Goal: Consume media (video, audio): Consume media (video, audio)

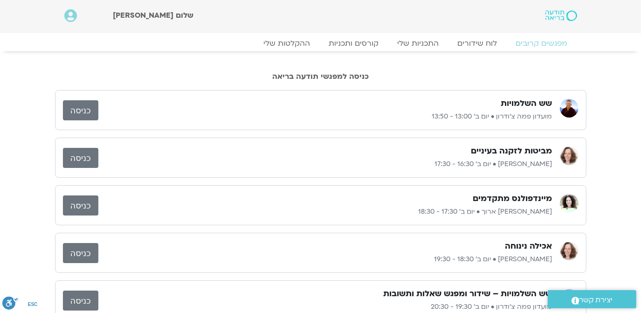
click at [82, 202] on link "כניסה" at bounding box center [80, 205] width 35 height 20
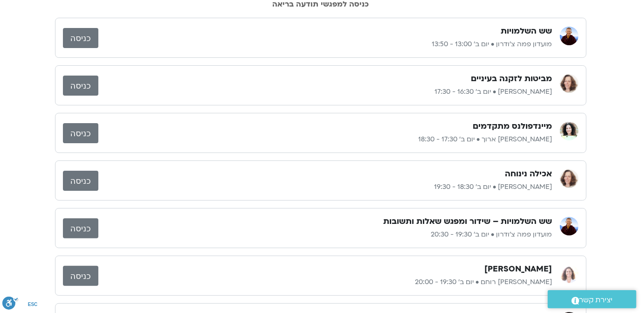
scroll to position [56, 0]
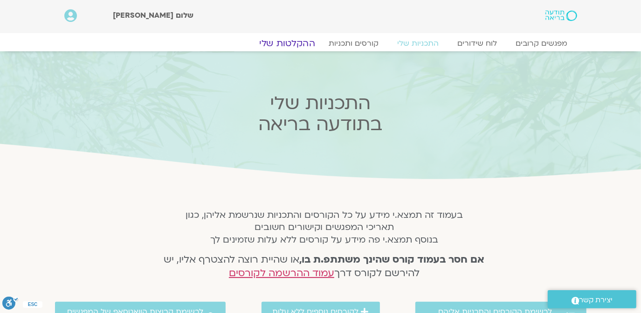
click at [293, 40] on link "ההקלטות שלי" at bounding box center [287, 43] width 78 height 11
click at [294, 39] on link "ההקלטות שלי" at bounding box center [287, 43] width 78 height 11
click at [295, 39] on link "ההקלטות שלי" at bounding box center [287, 43] width 78 height 11
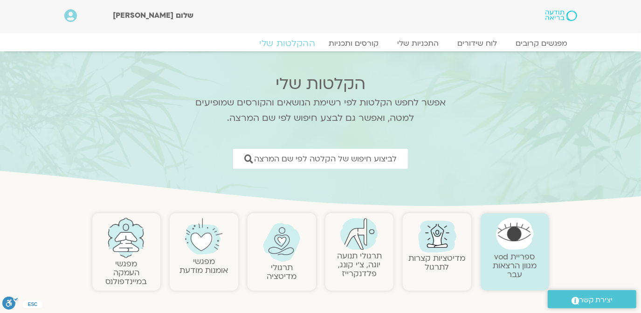
click at [294, 40] on link "ההקלטות שלי" at bounding box center [287, 43] width 78 height 11
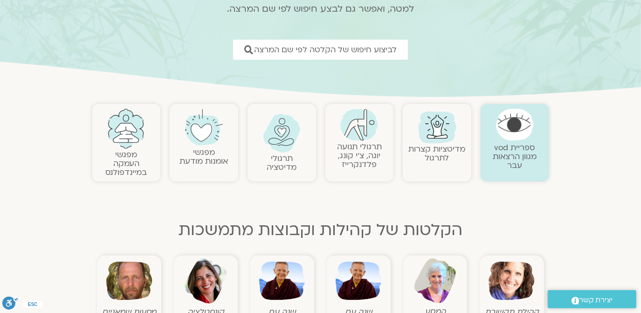
scroll to position [113, 0]
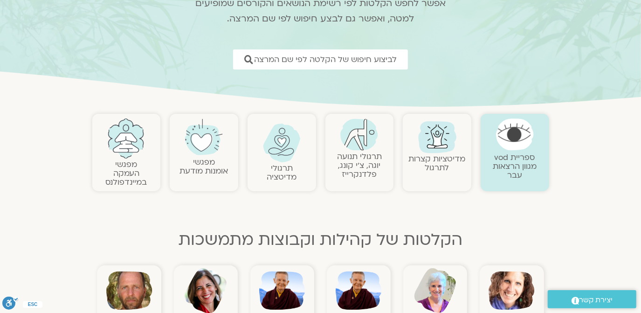
scroll to position [156, 0]
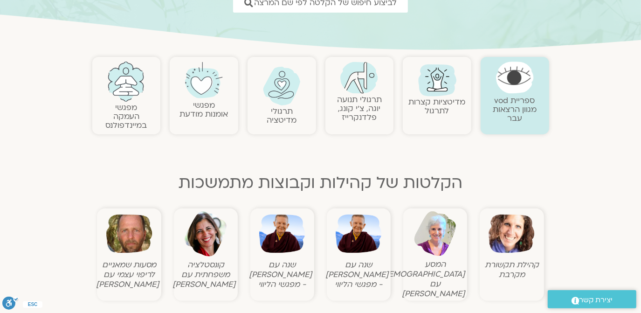
click at [125, 97] on img at bounding box center [126, 82] width 38 height 40
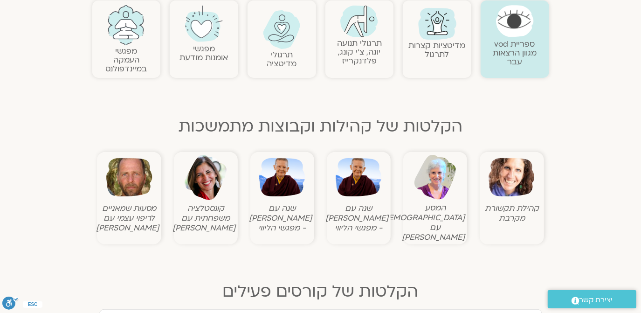
scroll to position [221, 0]
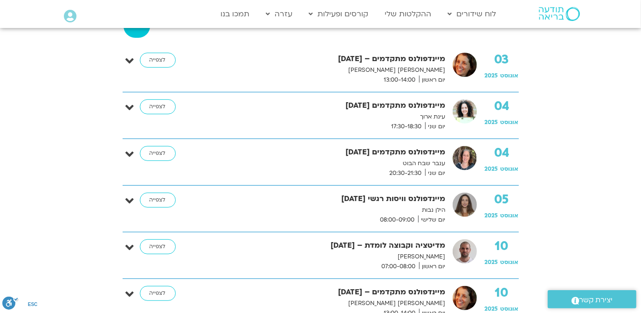
scroll to position [282, 0]
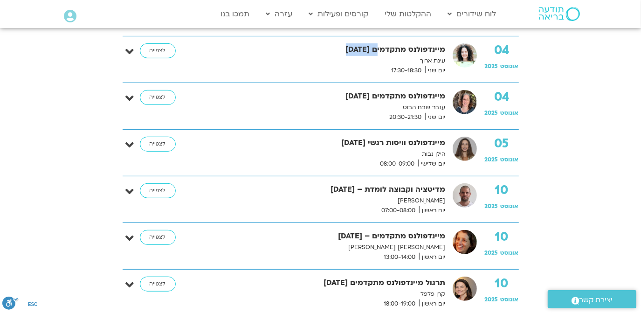
drag, startPoint x: 344, startPoint y: 49, endPoint x: 378, endPoint y: 53, distance: 34.3
click at [378, 53] on strong "מיינדפולנס מתקדמים [DATE]" at bounding box center [323, 49] width 245 height 13
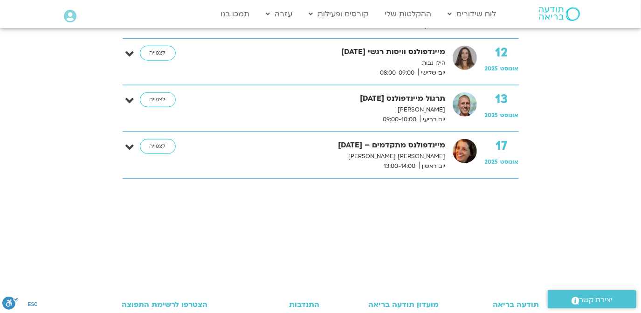
scroll to position [678, 0]
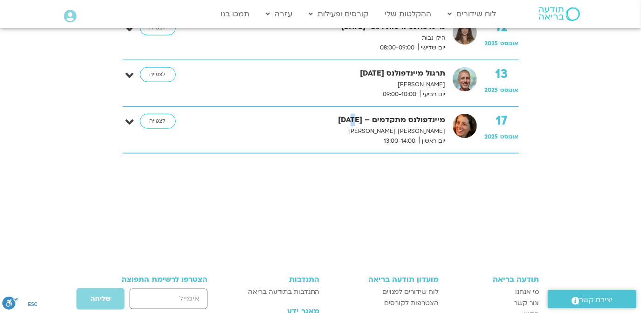
click at [354, 118] on strong "מיינדפולנס מתקדמים – [DATE]" at bounding box center [323, 120] width 245 height 13
drag, startPoint x: 354, startPoint y: 118, endPoint x: 371, endPoint y: 122, distance: 17.4
click at [371, 122] on strong "מיינדפולנס מתקדמים – 17.8.25" at bounding box center [323, 120] width 245 height 13
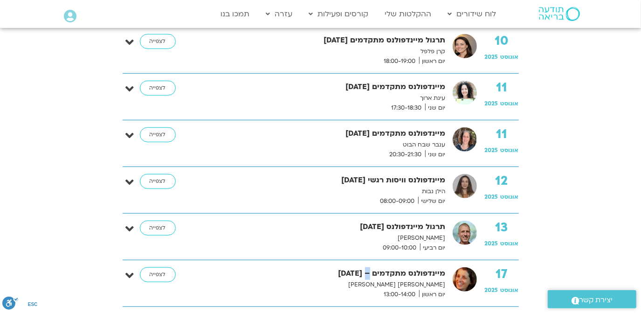
scroll to position [508, 0]
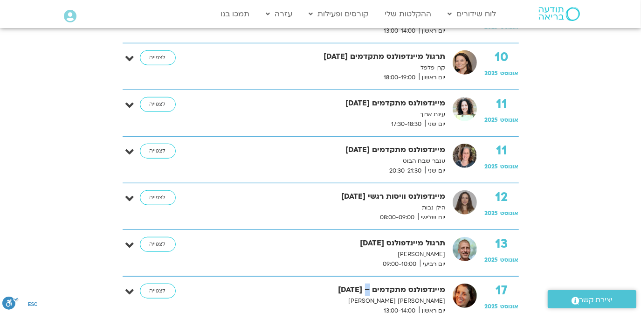
drag, startPoint x: 348, startPoint y: 97, endPoint x: 374, endPoint y: 101, distance: 25.9
click at [374, 101] on strong "מיינדפולנס מתקדמים [DATE]" at bounding box center [323, 103] width 245 height 13
drag, startPoint x: 374, startPoint y: 101, endPoint x: 373, endPoint y: 122, distance: 20.6
click at [373, 122] on div "מיינדפולנס מתקדמים 11.8.25 עינת ארוך יום שני 17:30-18:30" at bounding box center [326, 113] width 250 height 32
drag, startPoint x: 355, startPoint y: 100, endPoint x: 376, endPoint y: 104, distance: 20.6
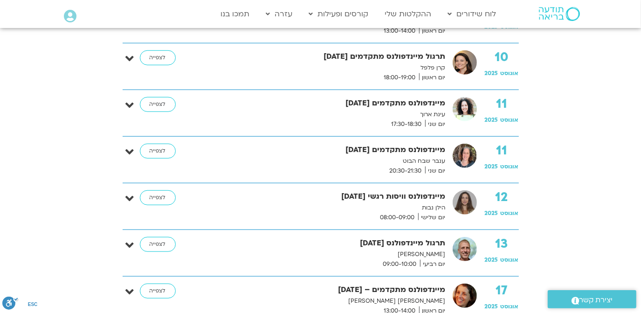
click at [376, 104] on strong "מיינדפולנס מתקדמים [DATE]" at bounding box center [323, 103] width 245 height 13
click at [148, 103] on link "לצפייה" at bounding box center [158, 104] width 36 height 15
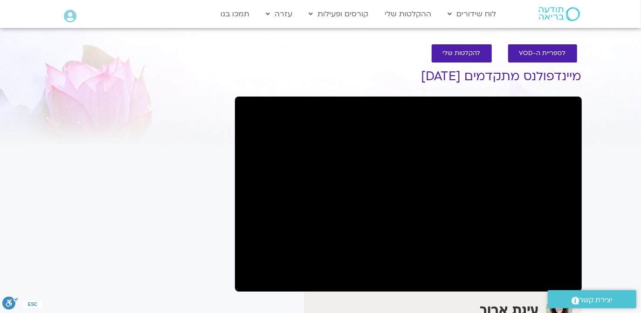
scroll to position [56, 0]
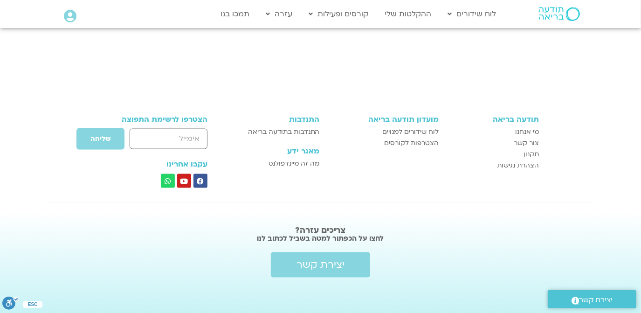
scroll to position [508, 0]
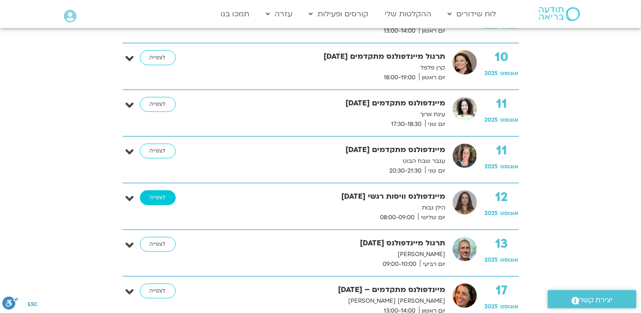
click at [154, 191] on link "לצפייה" at bounding box center [158, 197] width 36 height 15
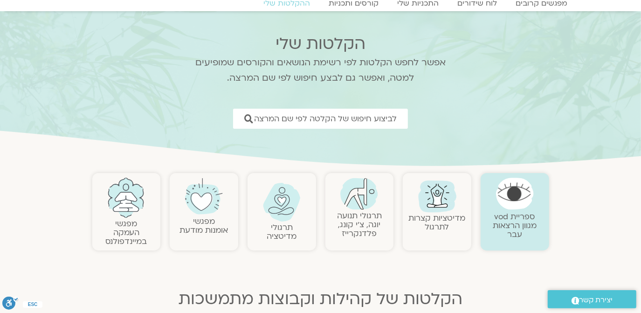
scroll to position [56, 0]
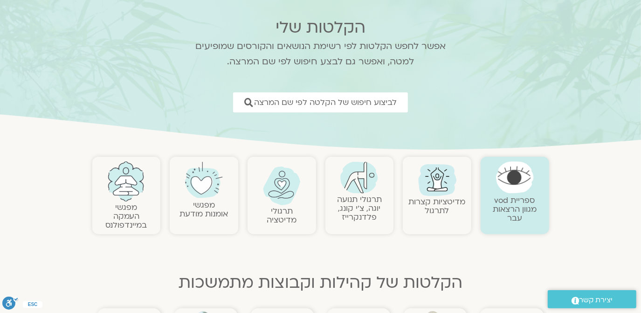
click at [119, 204] on link "מפגשי העמקה במיינדפולנס" at bounding box center [126, 216] width 42 height 28
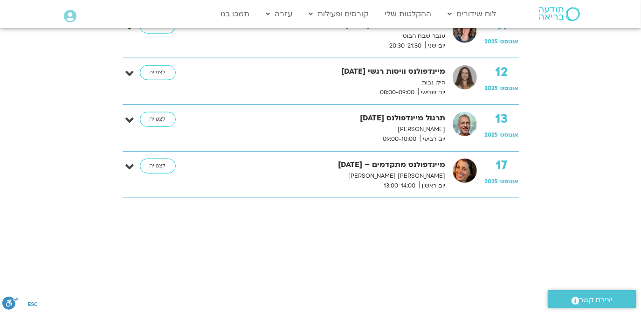
scroll to position [668, 0]
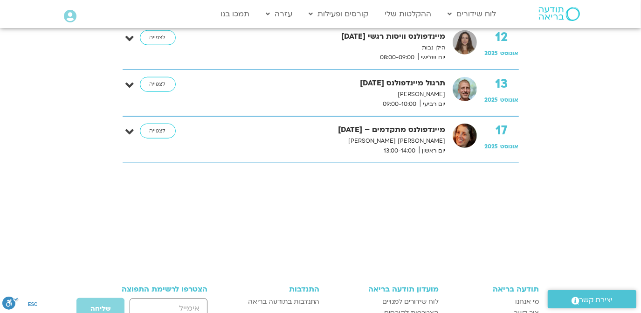
drag, startPoint x: 338, startPoint y: 127, endPoint x: 367, endPoint y: 130, distance: 28.5
click at [367, 130] on strong "מיינדפולנס מתקדמים – 17.8.25" at bounding box center [323, 130] width 245 height 13
click at [345, 136] on p "סיגל בירן אבוחצירה" at bounding box center [323, 141] width 245 height 10
drag, startPoint x: 361, startPoint y: 80, endPoint x: 388, endPoint y: 82, distance: 26.6
click at [388, 82] on strong "תרגול מיינדפולנס 13.8.25" at bounding box center [323, 83] width 245 height 13
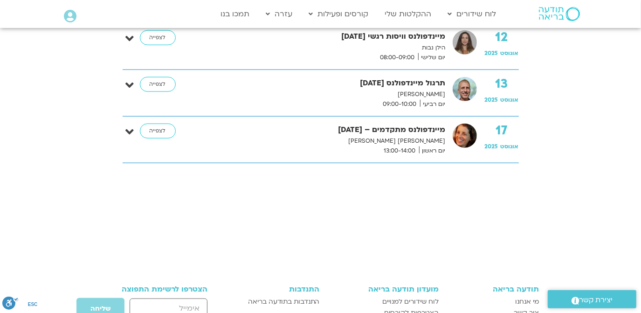
drag, startPoint x: 388, startPoint y: 82, endPoint x: 381, endPoint y: 100, distance: 19.3
click at [383, 100] on span "09:00-10:00" at bounding box center [400, 104] width 40 height 10
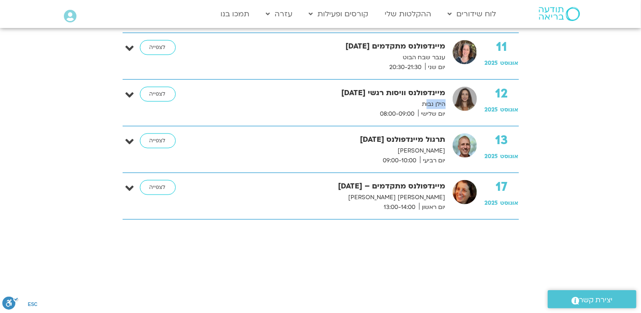
drag, startPoint x: 427, startPoint y: 101, endPoint x: 449, endPoint y: 100, distance: 22.0
click at [449, 100] on div "מיינדפולנס וויסות רגשי 12.8.25 הילן נבות יום שלישי 08:00-09:00" at bounding box center [326, 103] width 250 height 32
drag, startPoint x: 449, startPoint y: 100, endPoint x: 421, endPoint y: 99, distance: 28.0
click at [421, 99] on p "הילן נבות" at bounding box center [323, 104] width 245 height 10
drag, startPoint x: 421, startPoint y: 99, endPoint x: 434, endPoint y: 99, distance: 13.1
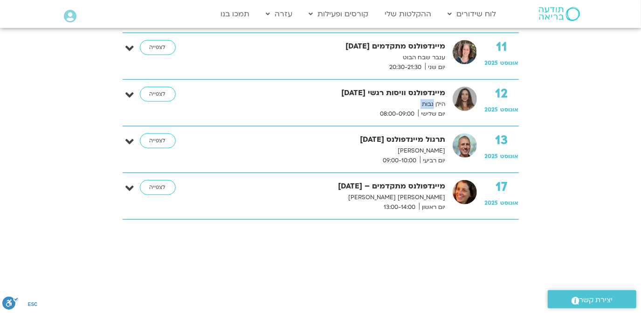
click at [434, 99] on p "הילן נבות" at bounding box center [323, 104] width 245 height 10
click at [435, 99] on p "הילן נבות" at bounding box center [323, 104] width 245 height 10
drag, startPoint x: 390, startPoint y: 189, endPoint x: 411, endPoint y: 195, distance: 22.1
click at [411, 195] on div "מיינדפולנס מתקדמים – 17.8.25 סיגל בירן אבוחצירה יום ראשון 13:00-14:00" at bounding box center [326, 196] width 250 height 32
click at [411, 195] on p "סיגל בירן אבוחצירה" at bounding box center [323, 198] width 245 height 10
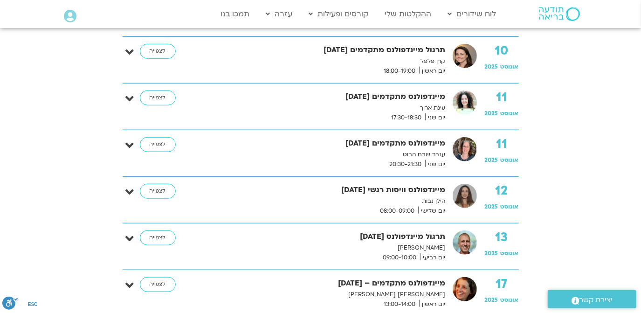
scroll to position [499, 0]
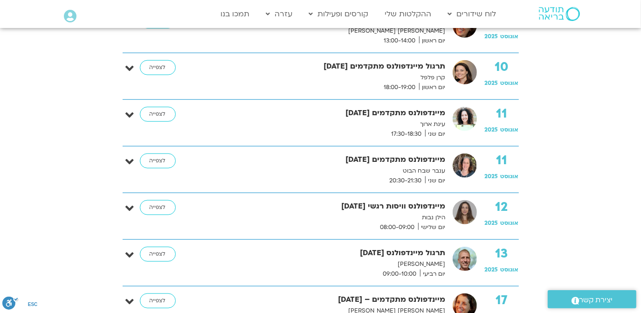
drag, startPoint x: 343, startPoint y: 109, endPoint x: 373, endPoint y: 108, distance: 29.9
click at [373, 108] on strong "מיינדפולנס מתקדמים 11.8.25" at bounding box center [323, 113] width 245 height 13
drag, startPoint x: 373, startPoint y: 108, endPoint x: 401, endPoint y: 117, distance: 29.2
click at [401, 117] on strong "מיינדפולנס מתקדמים 11.8.25" at bounding box center [323, 113] width 245 height 13
drag, startPoint x: 412, startPoint y: 117, endPoint x: 420, endPoint y: 120, distance: 8.4
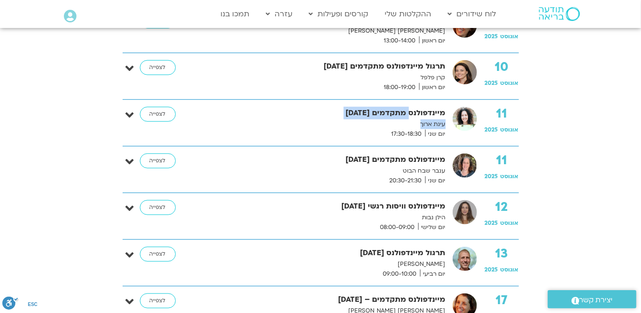
click at [420, 120] on div "מיינדפולנס מתקדמים 11.8.25 עינת ארוך יום שני 17:30-18:30" at bounding box center [326, 123] width 250 height 32
drag, startPoint x: 420, startPoint y: 120, endPoint x: 448, endPoint y: 131, distance: 30.1
click at [448, 131] on div "מיינדפולנס מתקדמים 11.8.25 עינת ארוך יום שני 17:30-18:30" at bounding box center [326, 123] width 250 height 32
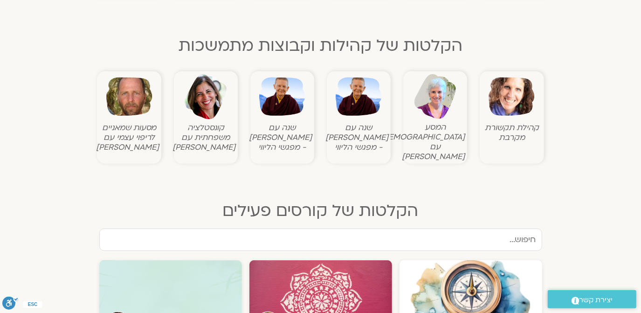
scroll to position [277, 0]
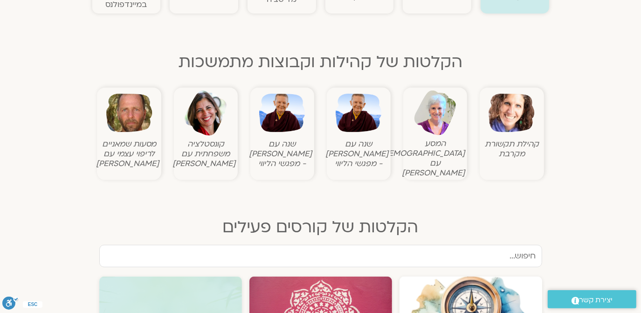
click at [501, 119] on img at bounding box center [512, 113] width 46 height 46
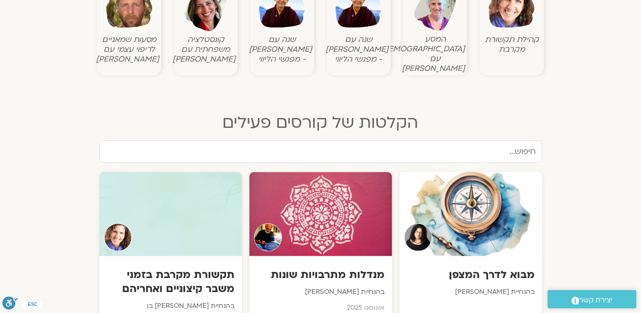
scroll to position [446, 0]
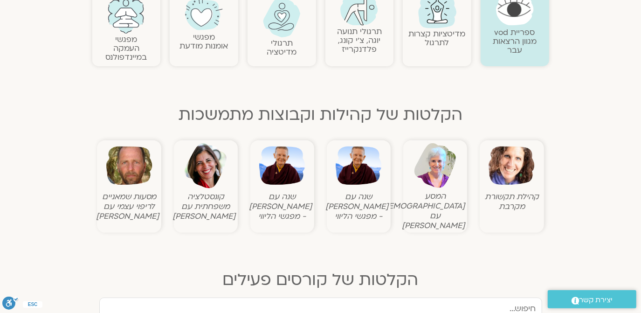
scroll to position [282, 0]
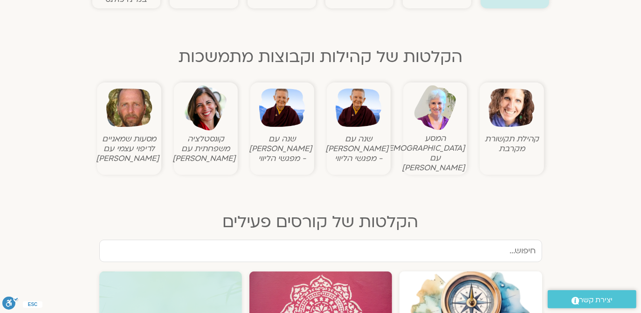
click at [507, 118] on img at bounding box center [512, 108] width 46 height 46
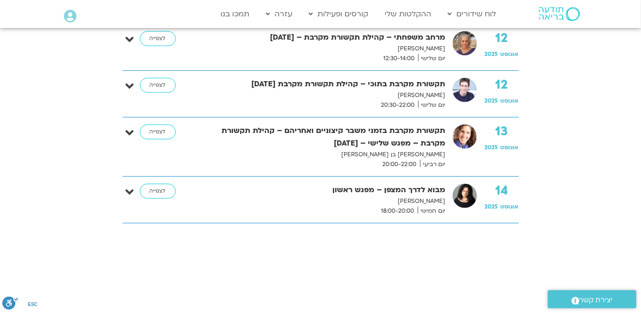
scroll to position [565, 0]
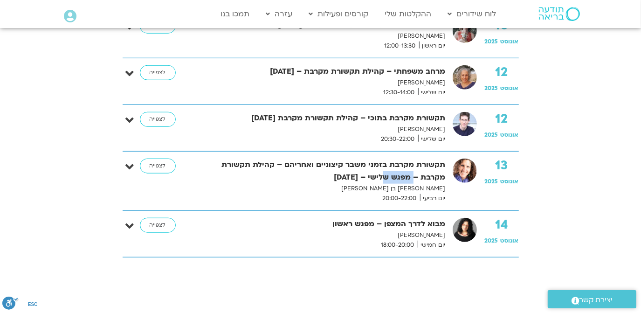
drag, startPoint x: 388, startPoint y: 181, endPoint x: 417, endPoint y: 182, distance: 29.4
click at [417, 182] on strong "תקשורת מקרבת בזמני משבר קיצוניים ואחריהם – קהילת תקשורת מקרבת – מפגש שלישי – [D…" at bounding box center [323, 171] width 245 height 25
drag, startPoint x: 417, startPoint y: 182, endPoint x: 404, endPoint y: 184, distance: 13.3
click at [406, 185] on p "[PERSON_NAME] בן [PERSON_NAME]" at bounding box center [323, 189] width 245 height 10
drag, startPoint x: 402, startPoint y: 184, endPoint x: 446, endPoint y: 185, distance: 44.3
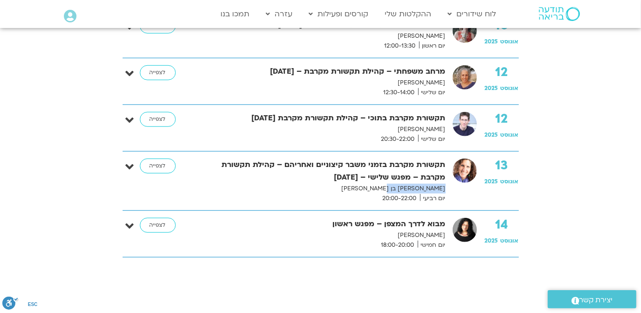
click at [446, 185] on p "[PERSON_NAME] בן [PERSON_NAME]" at bounding box center [323, 189] width 245 height 10
drag, startPoint x: 446, startPoint y: 185, endPoint x: 338, endPoint y: 176, distance: 108.6
click at [343, 178] on strong "תקשורת מקרבת בזמני משבר קיצוניים ואחריהם – קהילת תקשורת מקרבת – מפגש שלישי – [D…" at bounding box center [323, 171] width 245 height 25
drag, startPoint x: 334, startPoint y: 175, endPoint x: 364, endPoint y: 177, distance: 29.9
click at [364, 177] on strong "תקשורת מקרבת בזמני משבר קיצוניים ואחריהם – קהילת תקשורת מקרבת – מפגש שלישי – [D…" at bounding box center [323, 171] width 245 height 25
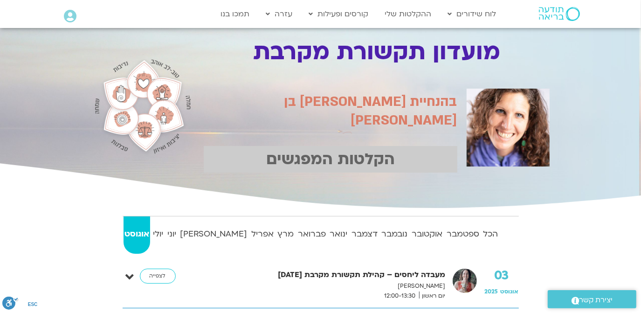
scroll to position [0, 0]
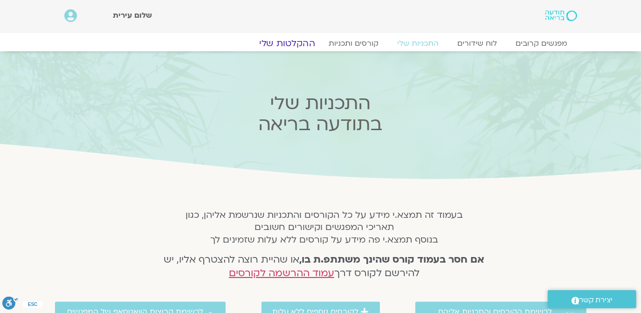
click at [282, 42] on link "ההקלטות שלי" at bounding box center [287, 43] width 78 height 11
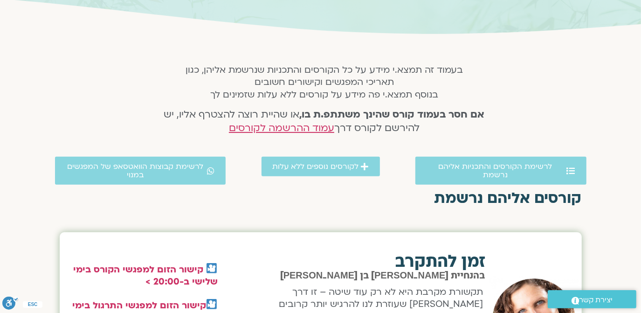
scroll to position [169, 0]
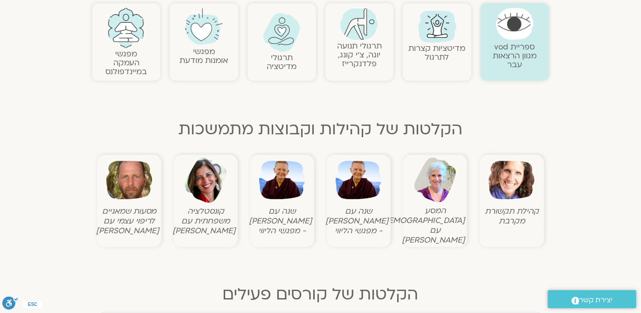
scroll to position [226, 0]
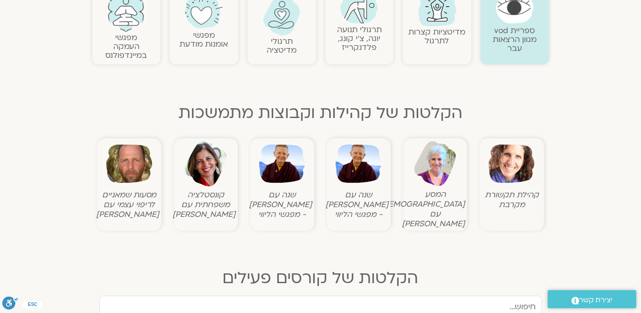
click at [203, 163] on img at bounding box center [206, 164] width 46 height 46
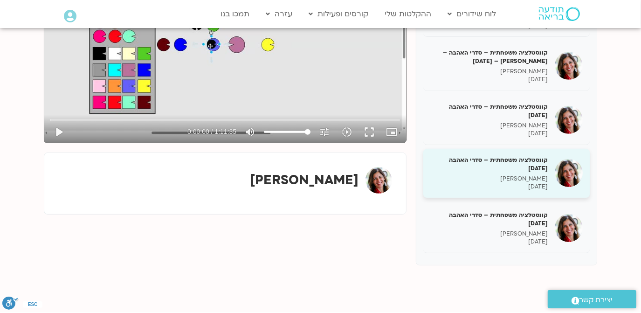
scroll to position [226, 0]
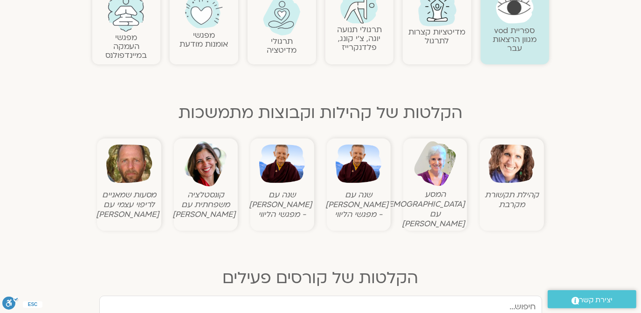
click at [500, 25] on link "ספריית vod מגוון הרצאות עבר" at bounding box center [515, 39] width 44 height 28
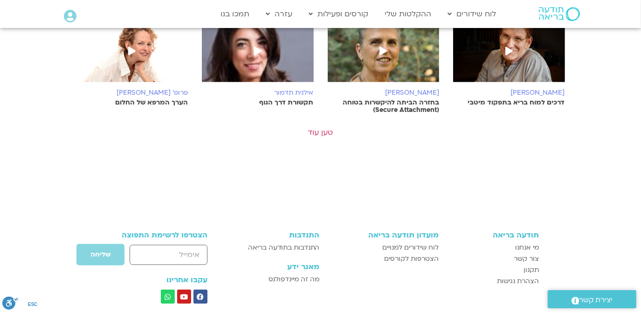
scroll to position [409, 0]
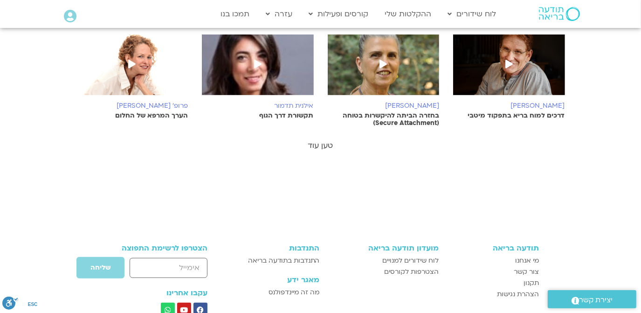
click at [318, 140] on link "טען עוד" at bounding box center [320, 145] width 25 height 10
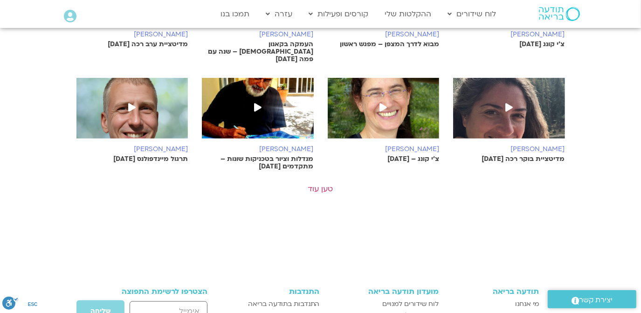
scroll to position [691, 0]
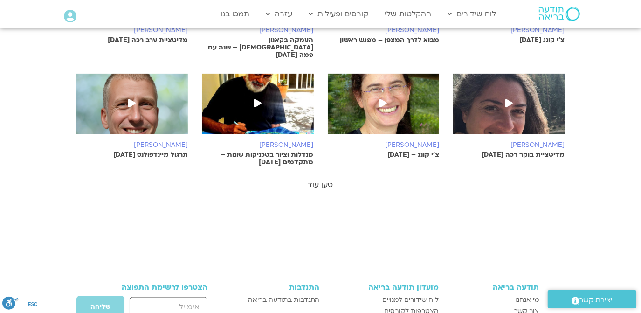
click at [327, 180] on link "טען עוד" at bounding box center [320, 185] width 25 height 10
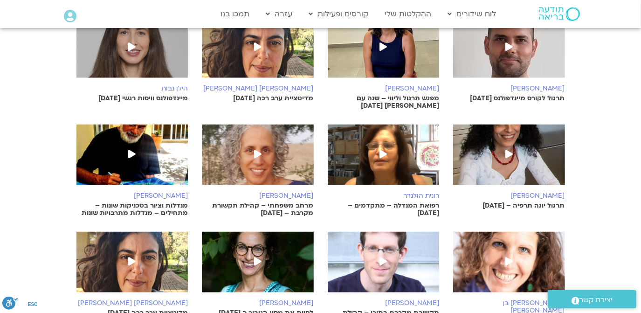
scroll to position [918, 0]
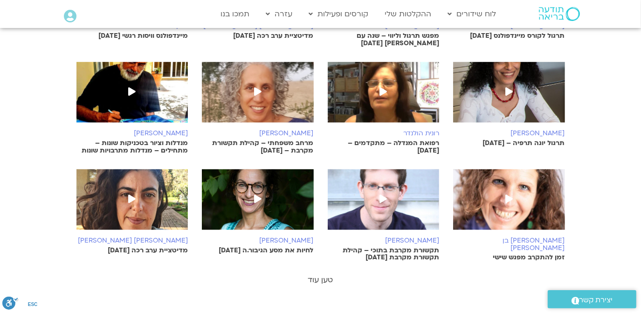
click at [313, 275] on link "טען עוד" at bounding box center [320, 280] width 25 height 10
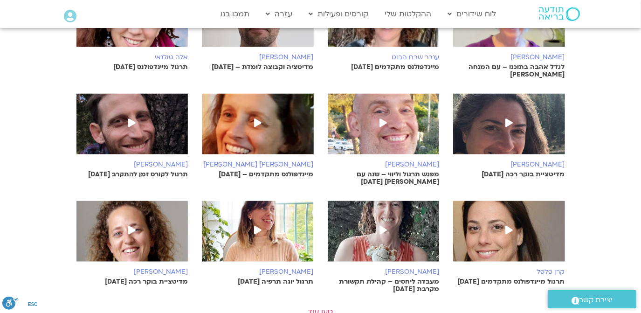
scroll to position [1257, 0]
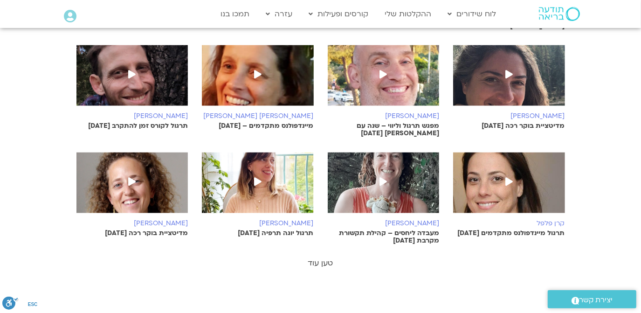
click at [315, 258] on link "טען עוד" at bounding box center [320, 263] width 25 height 10
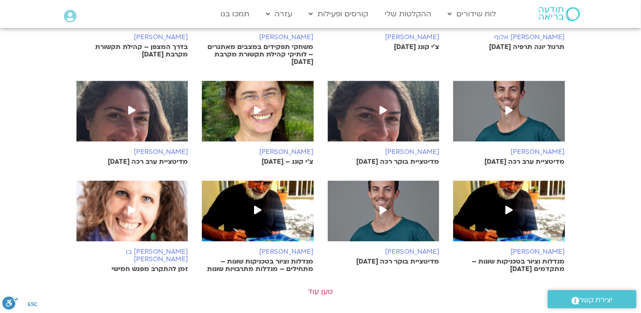
scroll to position [1596, 0]
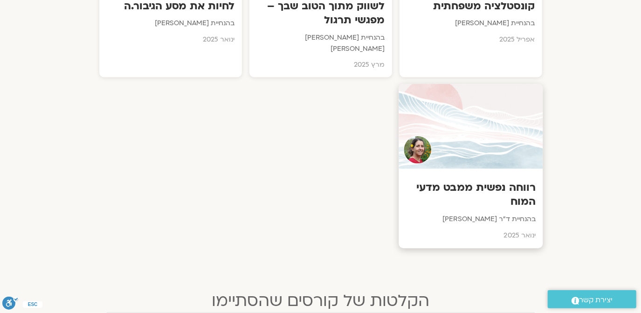
scroll to position [1017, 0]
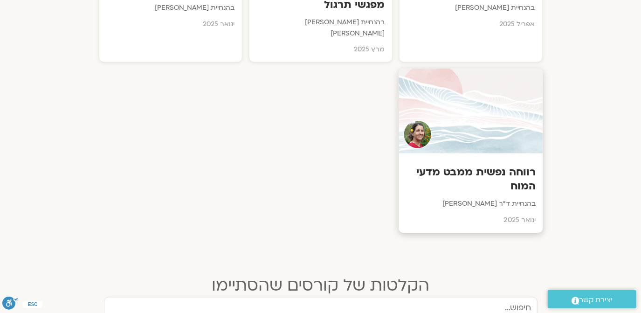
click at [419, 121] on img at bounding box center [417, 135] width 28 height 28
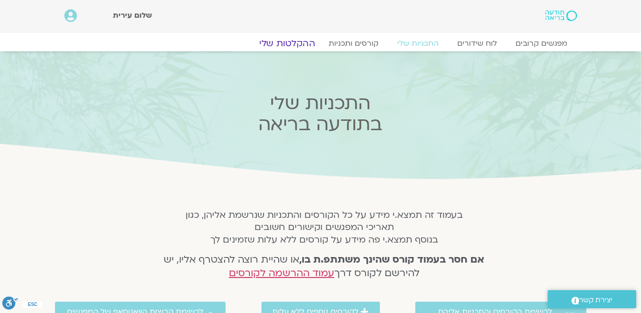
click at [288, 40] on link "ההקלטות שלי" at bounding box center [287, 43] width 78 height 11
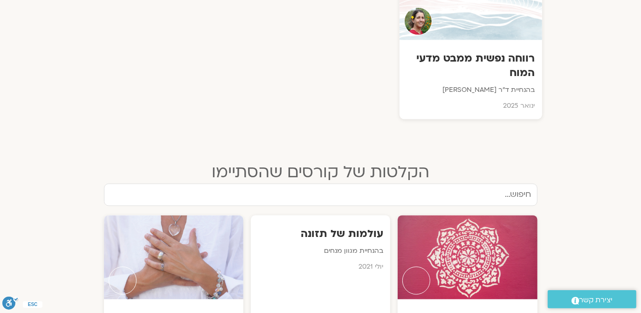
scroll to position [904, 0]
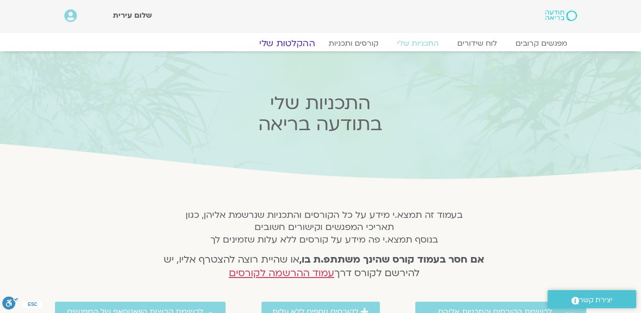
click at [290, 38] on link "ההקלטות שלי" at bounding box center [287, 43] width 78 height 11
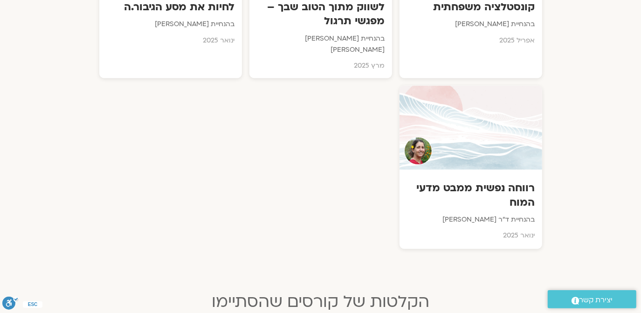
scroll to position [1017, 0]
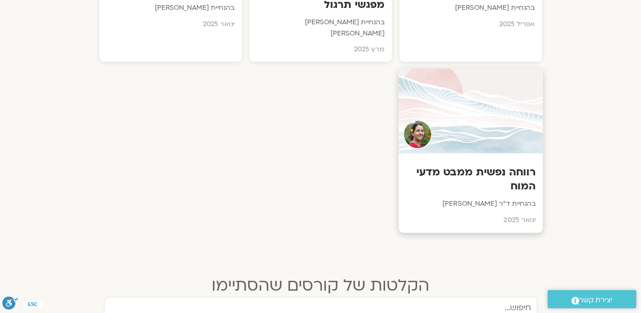
click at [419, 121] on img at bounding box center [417, 135] width 28 height 28
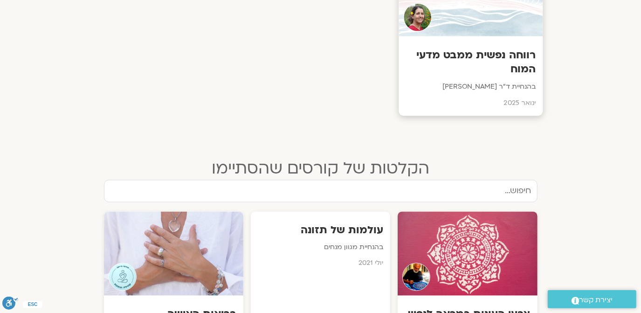
scroll to position [1183, 0]
